Goal: Task Accomplishment & Management: Use online tool/utility

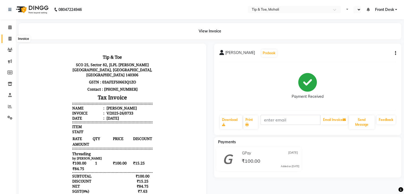
click at [9, 39] on icon at bounding box center [10, 39] width 3 height 4
select select "service"
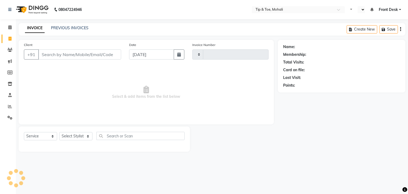
type input "0734"
select select "5835"
click at [8, 105] on icon at bounding box center [10, 106] width 4 height 4
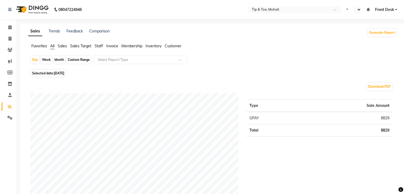
click at [99, 47] on span "Staff" at bounding box center [99, 46] width 9 height 5
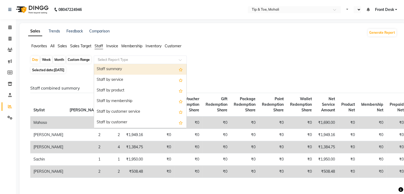
click at [112, 58] on input "text" at bounding box center [135, 59] width 77 height 5
click at [113, 68] on div "Staff summary" at bounding box center [140, 69] width 93 height 11
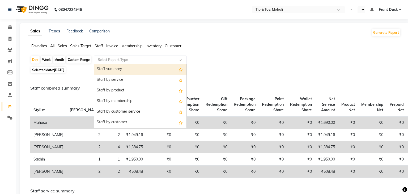
select select "full_report"
select select "pdf"
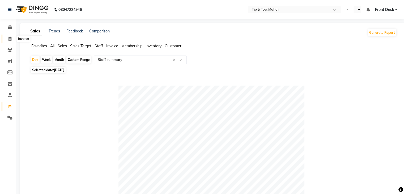
click at [7, 40] on span at bounding box center [9, 39] width 9 height 6
select select "service"
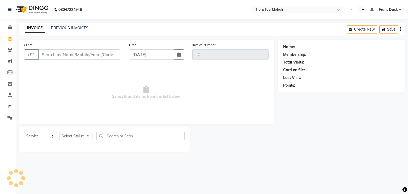
type input "0734"
select select "5835"
